Goal: Transaction & Acquisition: Purchase product/service

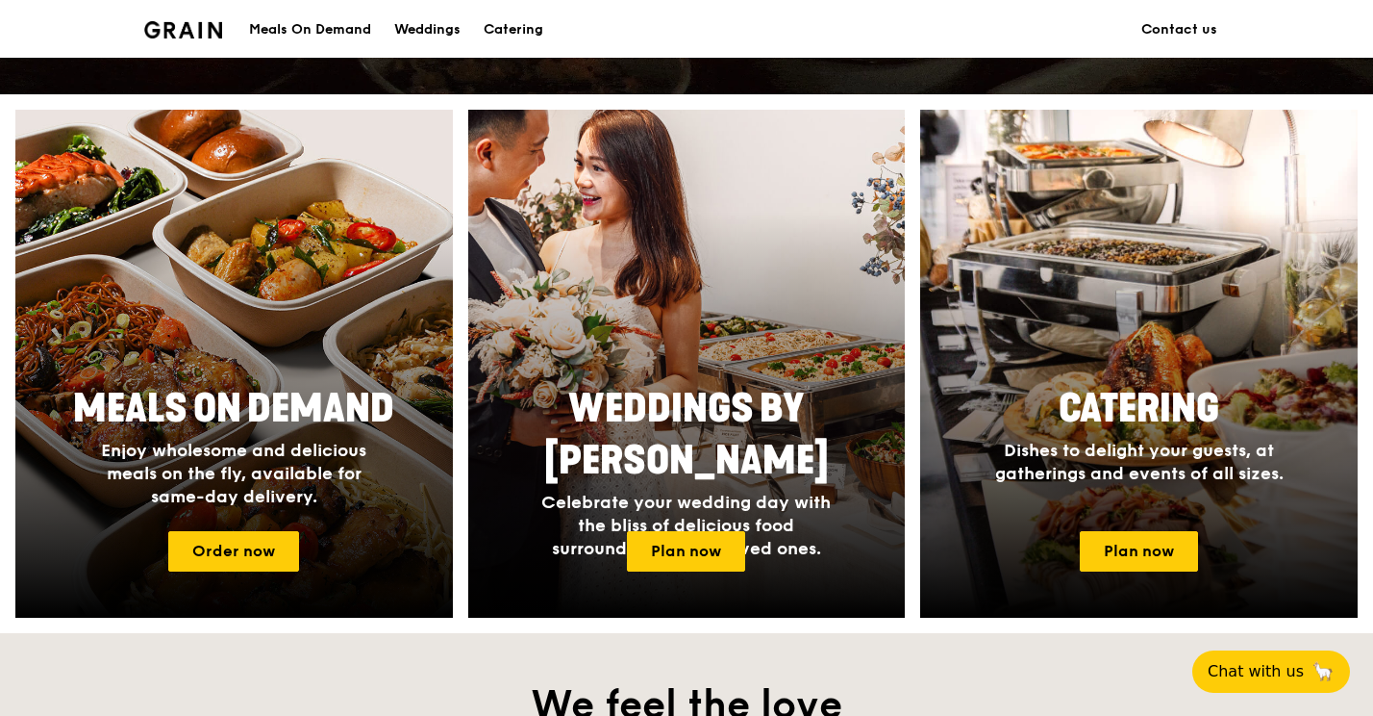
scroll to position [680, 0]
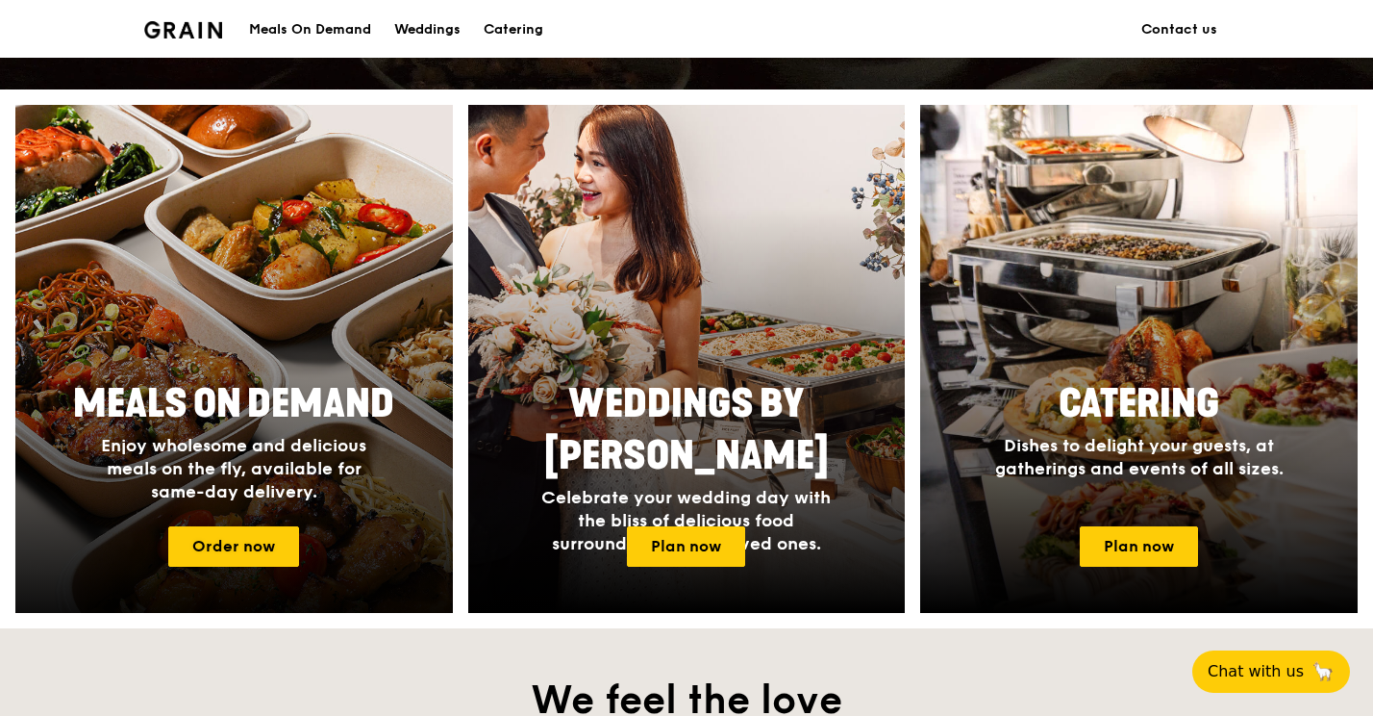
click at [232, 439] on span "Enjoy wholesome and delicious meals on the fly, available for same-day delivery." at bounding box center [233, 468] width 265 height 67
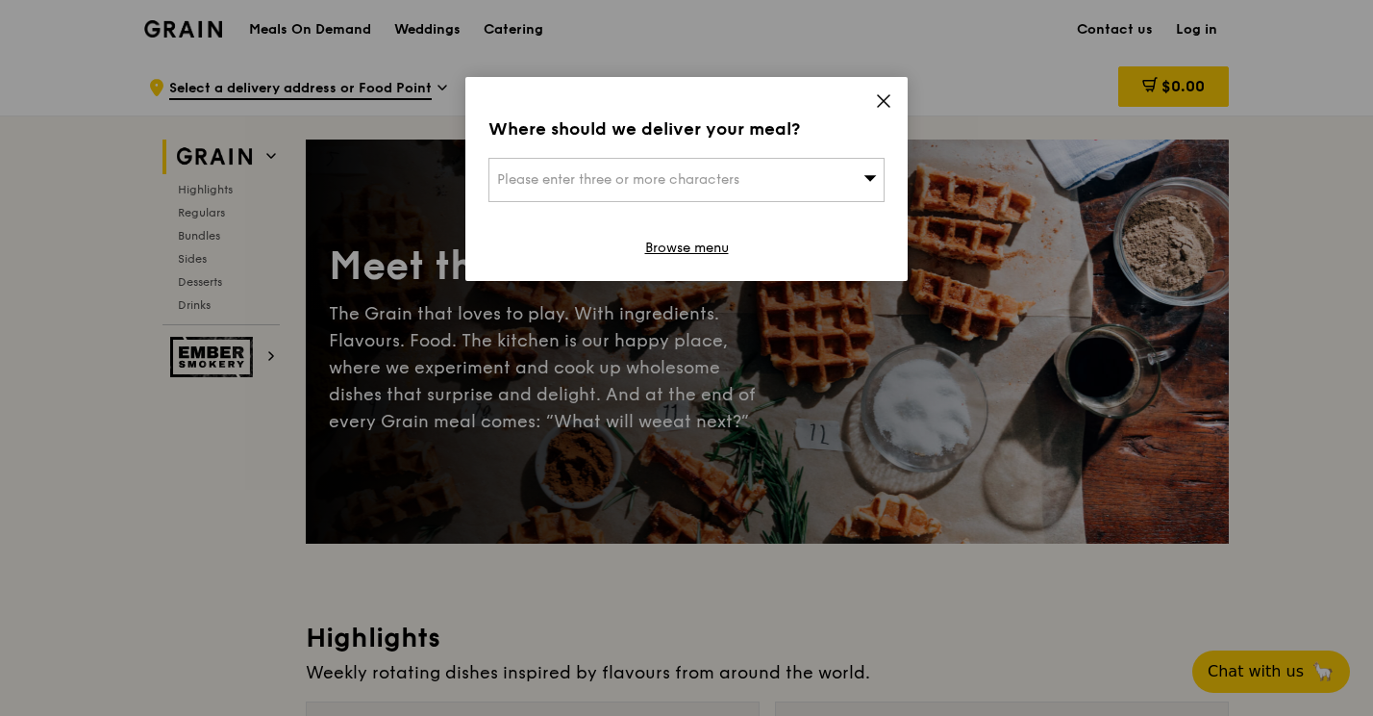
click at [801, 184] on div "Please enter three or more characters" at bounding box center [687, 180] width 396 height 44
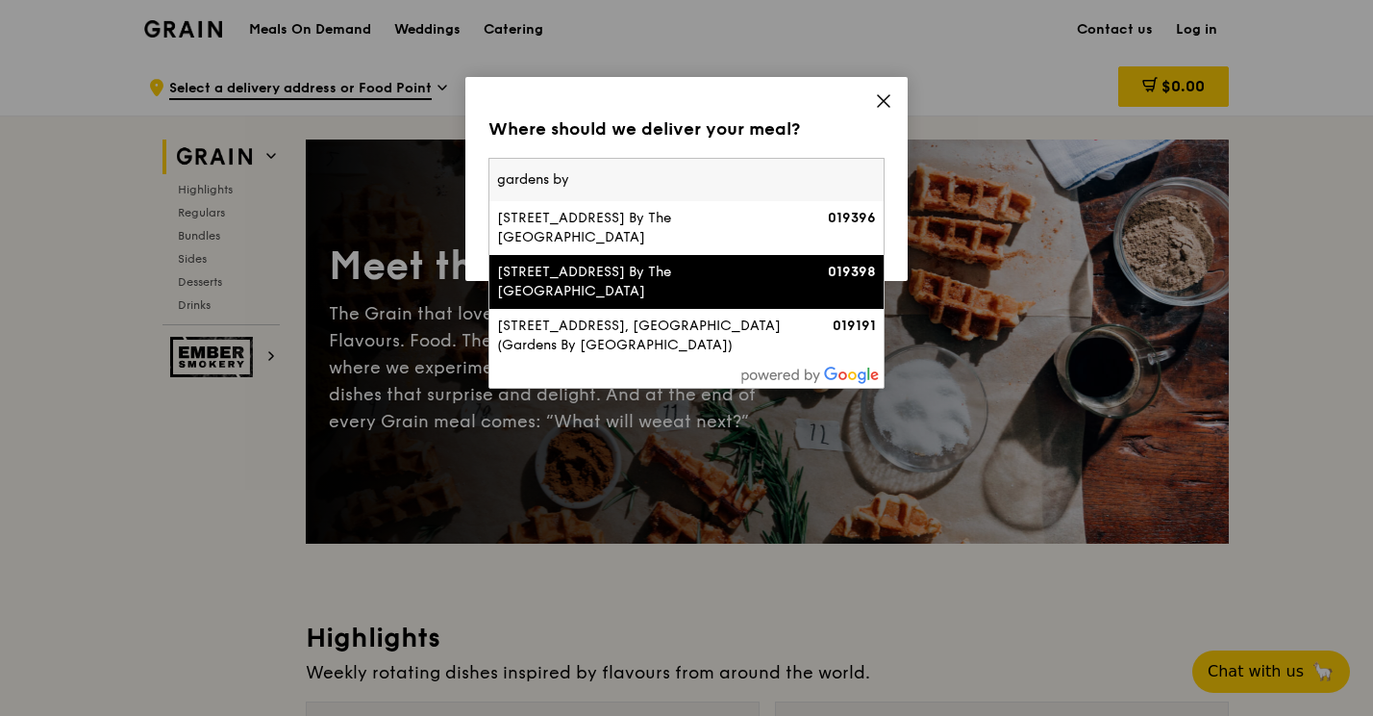
type input "gardens by"
click at [737, 273] on div "[STREET_ADDRESS] By The [GEOGRAPHIC_DATA]" at bounding box center [639, 282] width 285 height 38
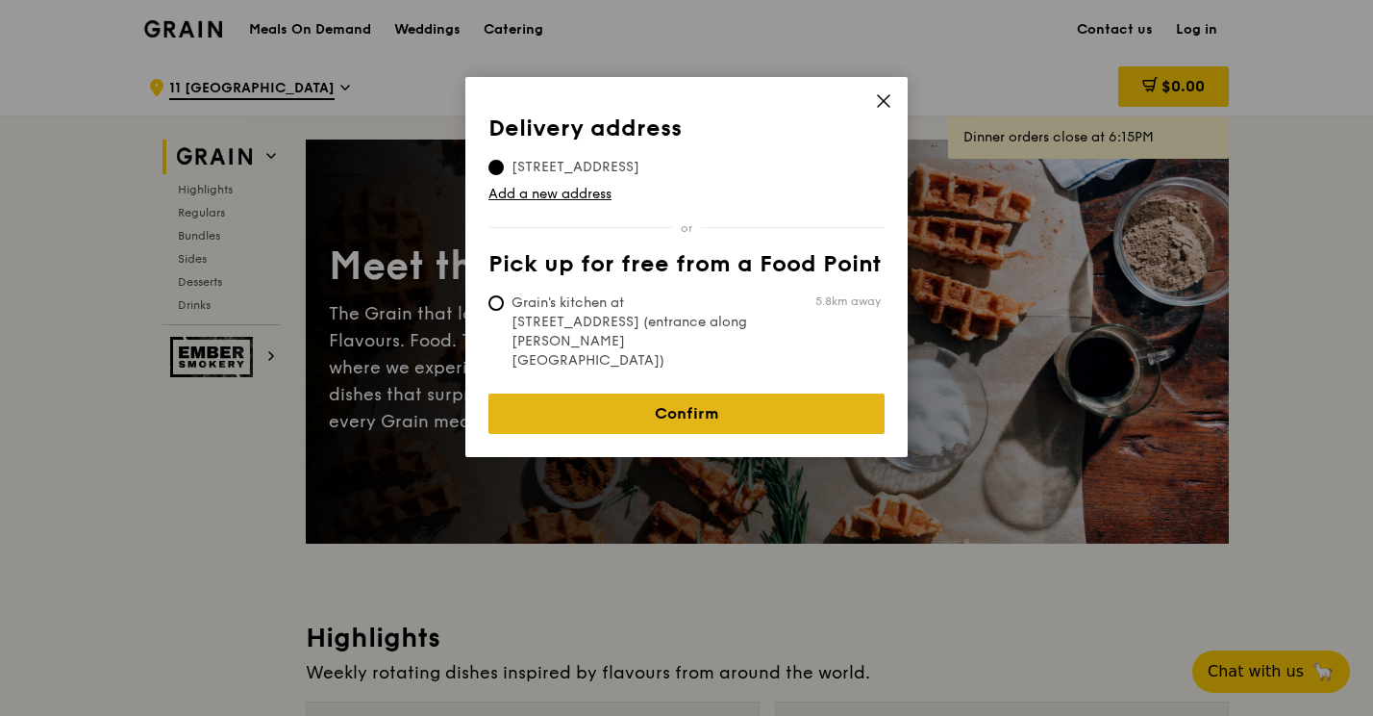
click at [764, 393] on link "Confirm" at bounding box center [687, 413] width 396 height 40
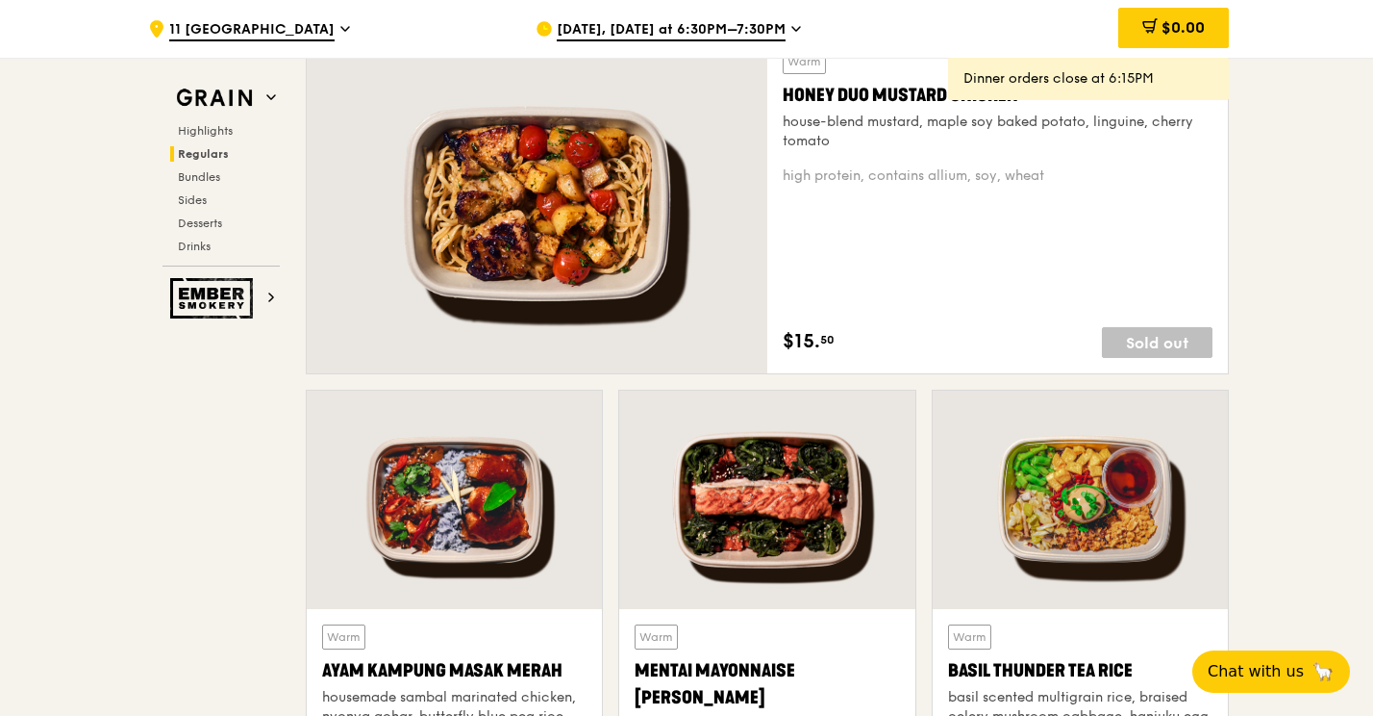
scroll to position [1391, 0]
